Goal: Information Seeking & Learning: Learn about a topic

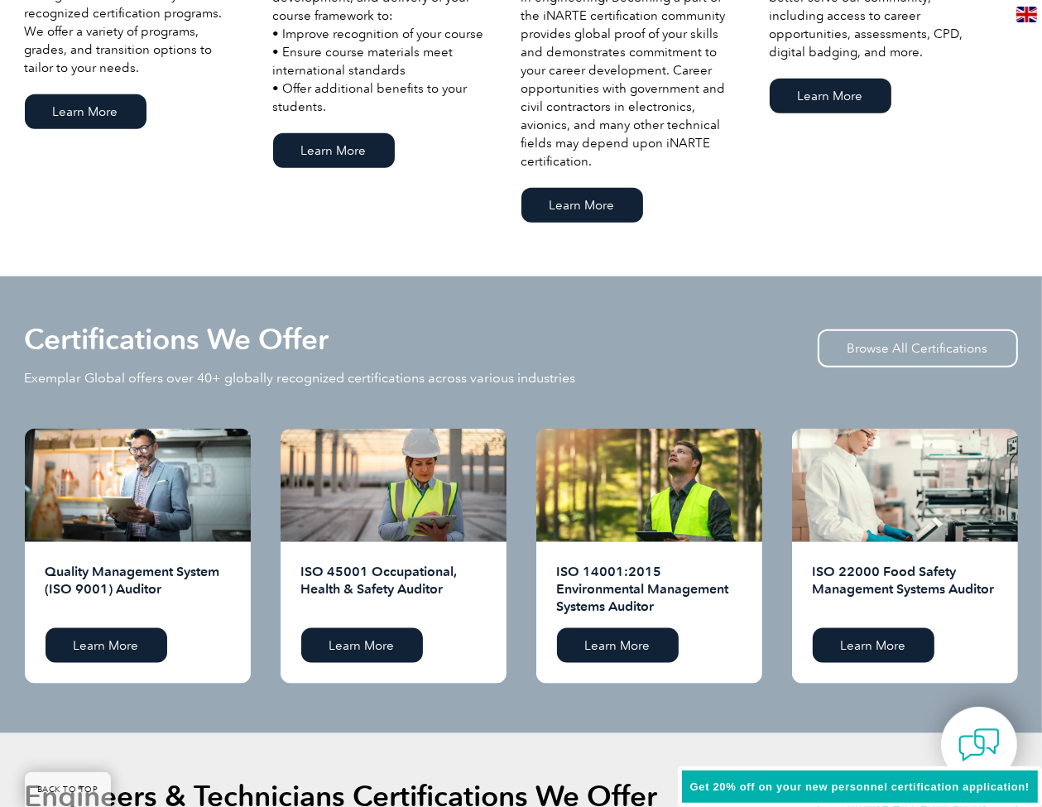
scroll to position [1378, 0]
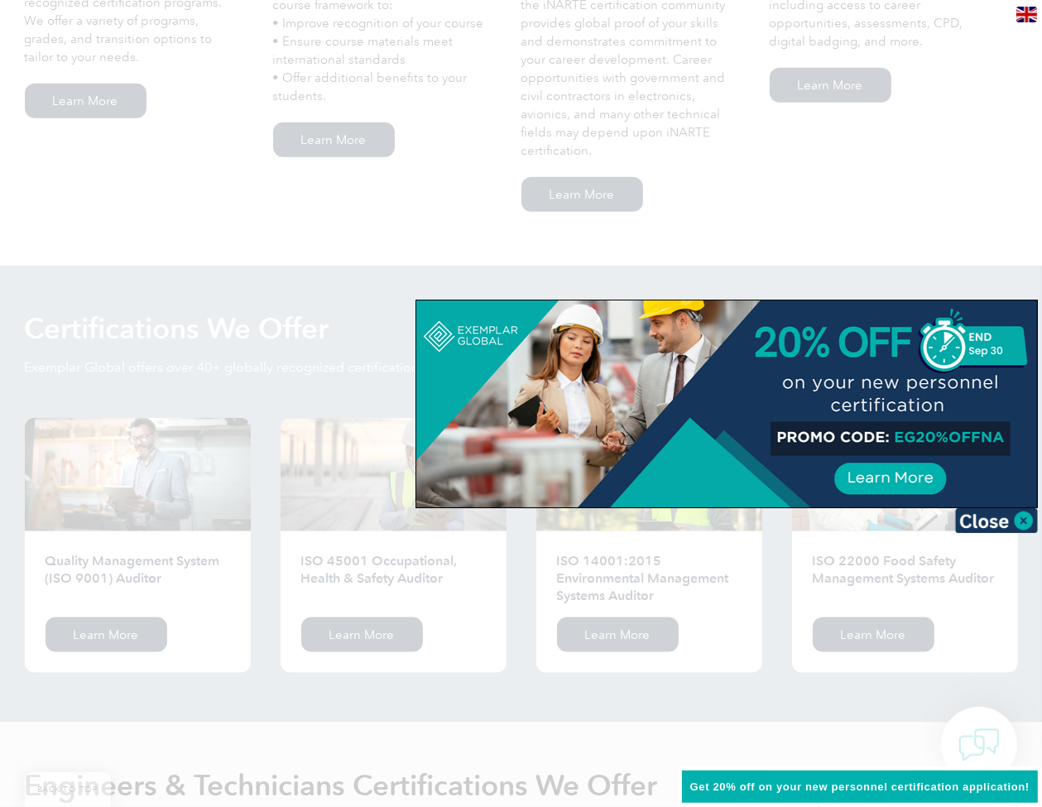
click at [912, 240] on div at bounding box center [521, 403] width 1042 height 807
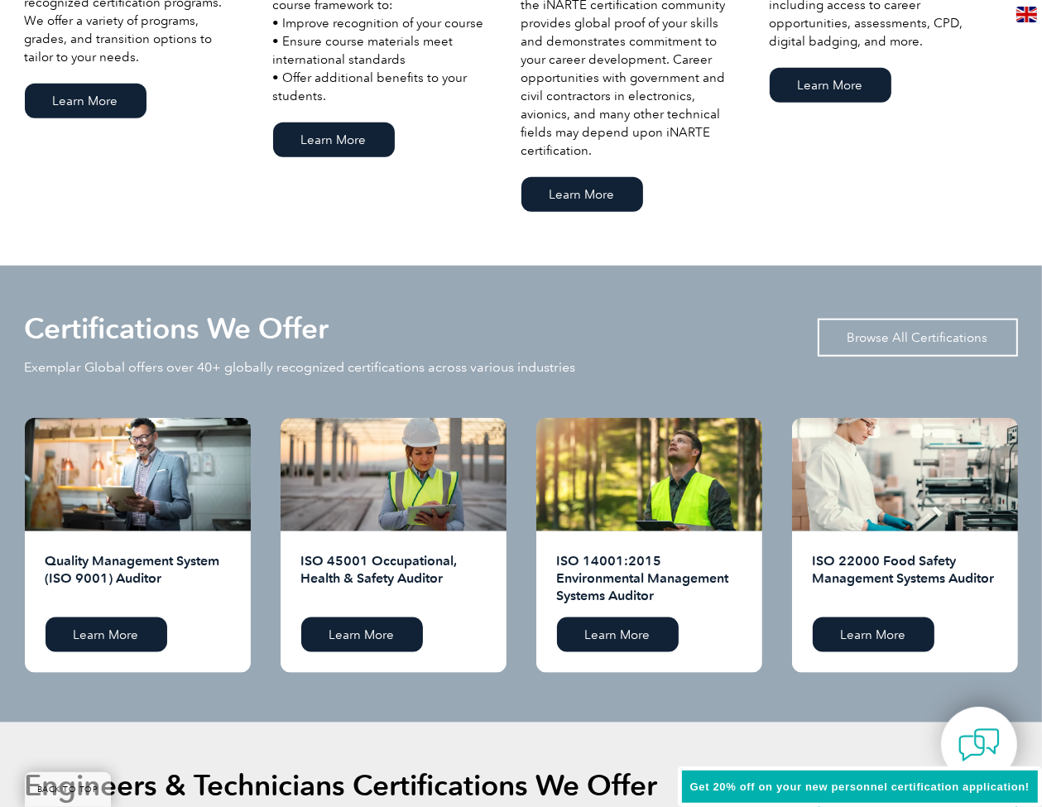
click at [975, 327] on link "Browse All Certifications" at bounding box center [917, 338] width 200 height 38
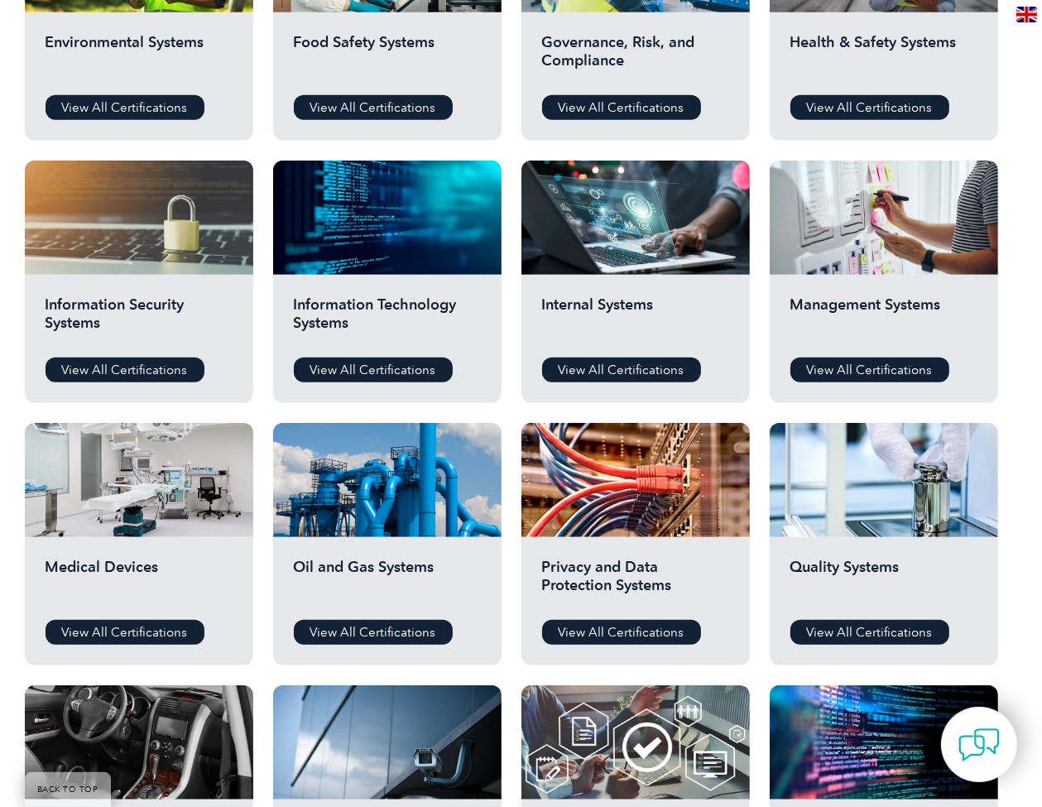
scroll to position [725, 0]
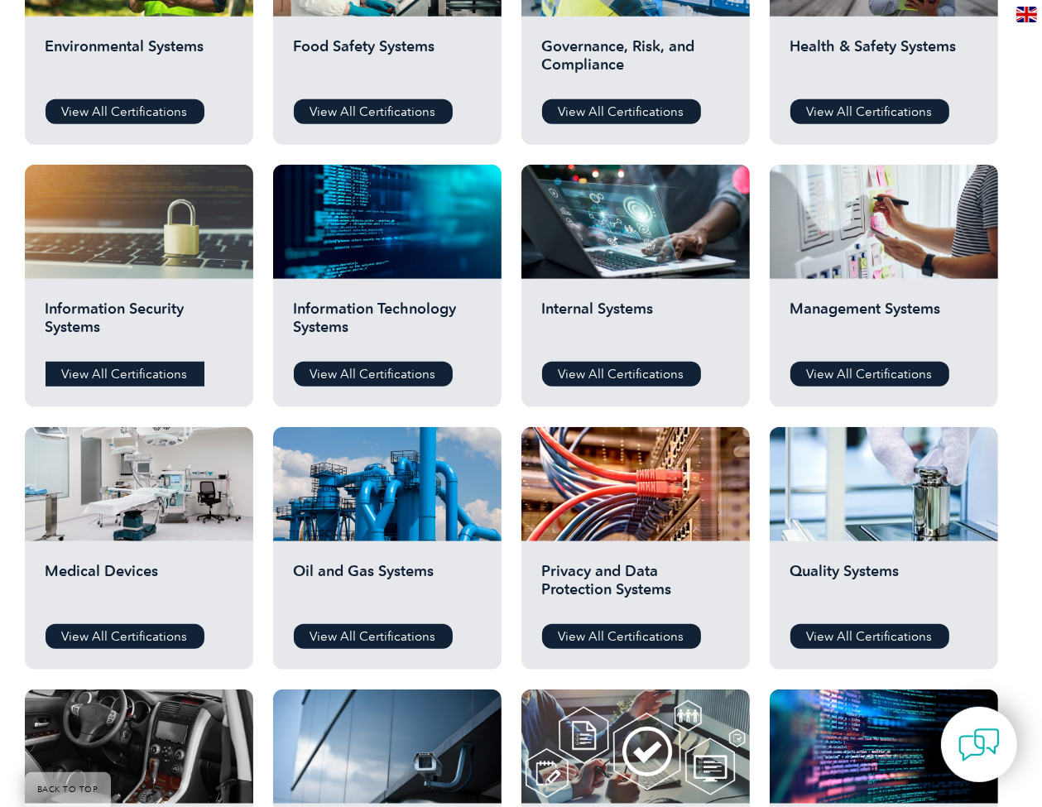
click at [91, 377] on link "View All Certifications" at bounding box center [125, 374] width 159 height 25
